Goal: Check status: Check status

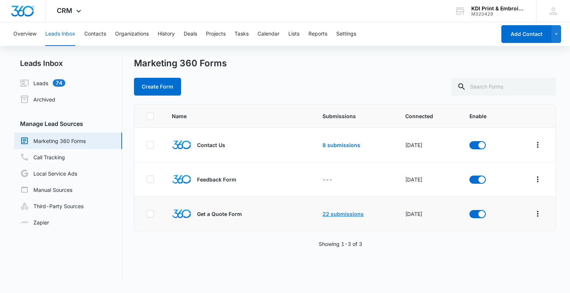
click at [346, 214] on link "22 submissions" at bounding box center [342, 214] width 41 height 6
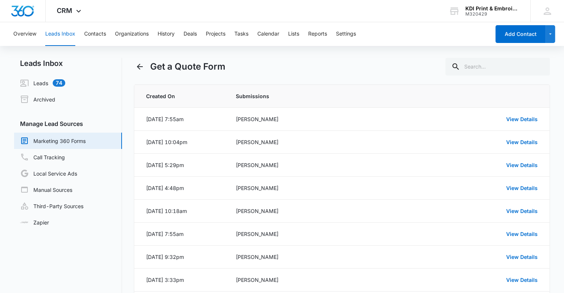
click at [57, 141] on link "Marketing 360 Forms" at bounding box center [53, 140] width 66 height 9
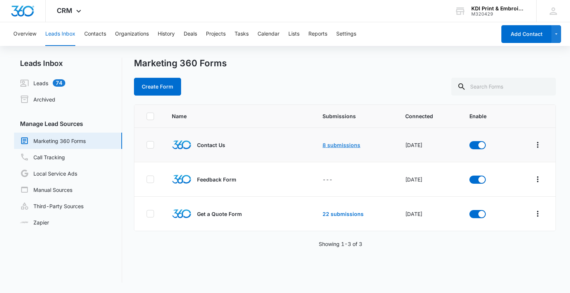
click at [330, 142] on link "8 submissions" at bounding box center [341, 145] width 38 height 6
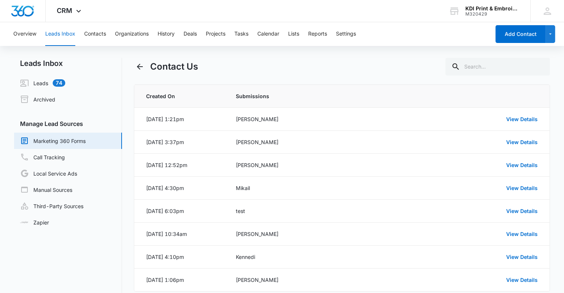
click at [59, 141] on link "Marketing 360 Forms" at bounding box center [53, 140] width 66 height 9
